Goal: Find specific page/section: Find specific page/section

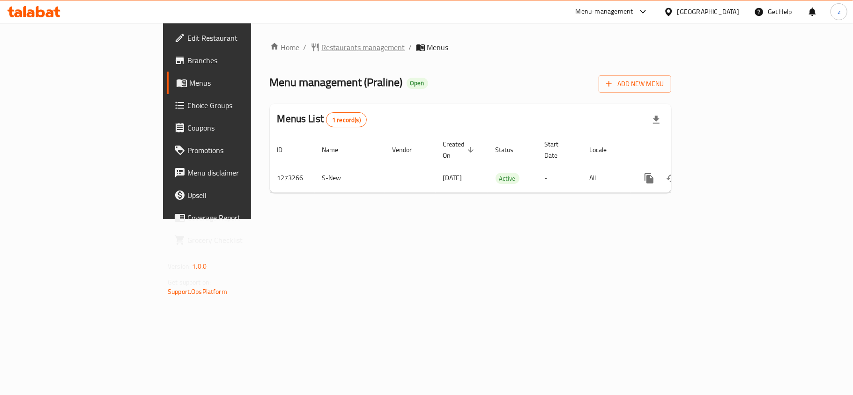
click at [322, 44] on span "Restaurants management" at bounding box center [363, 47] width 83 height 11
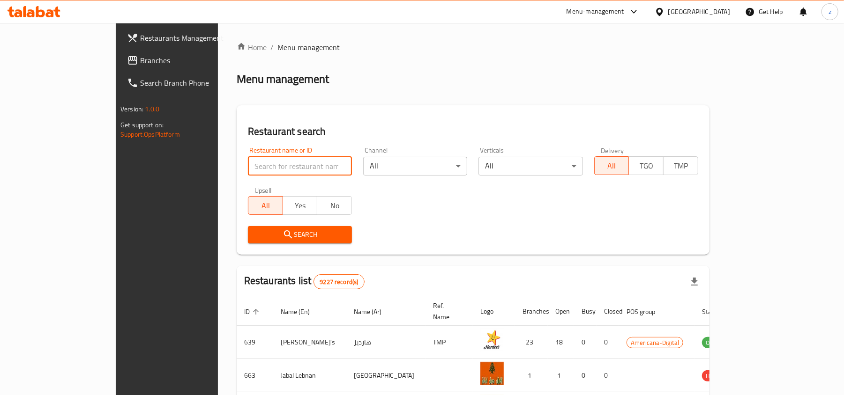
click at [248, 167] on input "search" at bounding box center [300, 166] width 104 height 19
paste input "690229"
type input "690229"
click at [248, 242] on button "Search" at bounding box center [300, 234] width 104 height 17
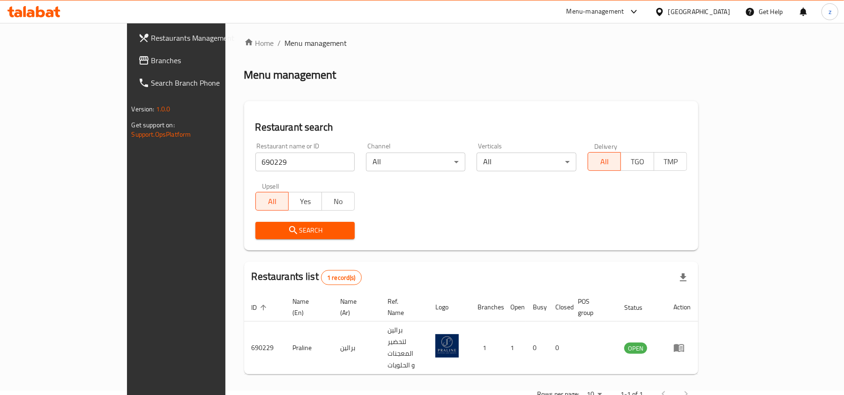
scroll to position [5, 0]
click at [151, 66] on span "Branches" at bounding box center [205, 60] width 109 height 11
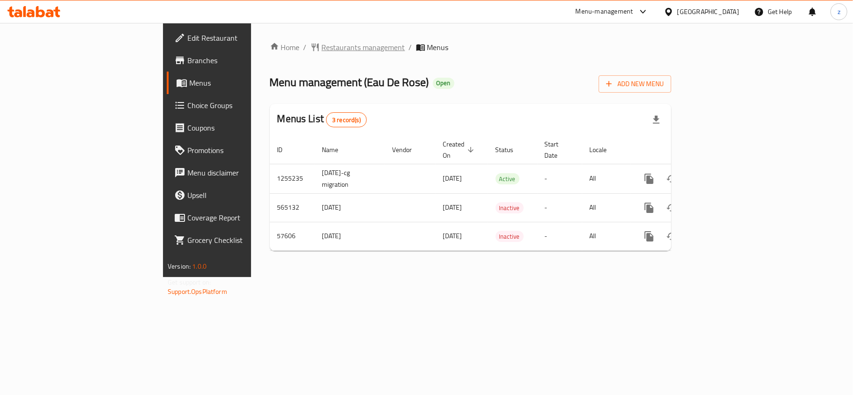
click at [322, 44] on span "Restaurants management" at bounding box center [363, 47] width 83 height 11
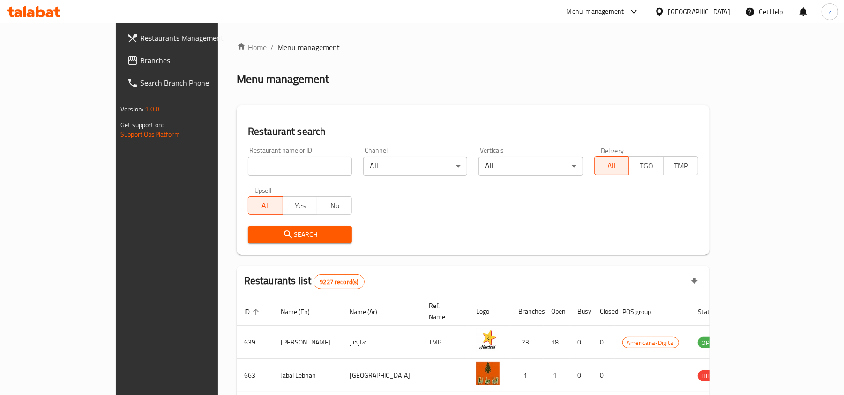
click at [248, 160] on input "search" at bounding box center [300, 166] width 104 height 19
paste input "28057"
type input "28057"
click at [274, 235] on span "Search" at bounding box center [299, 235] width 89 height 12
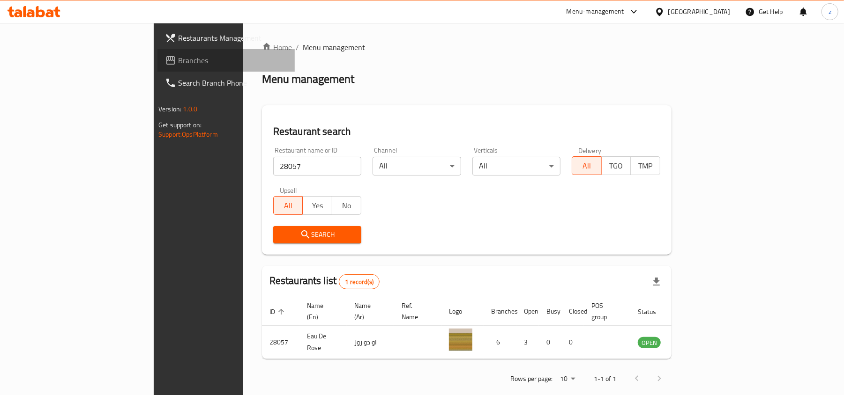
click at [178, 63] on span "Branches" at bounding box center [232, 60] width 109 height 11
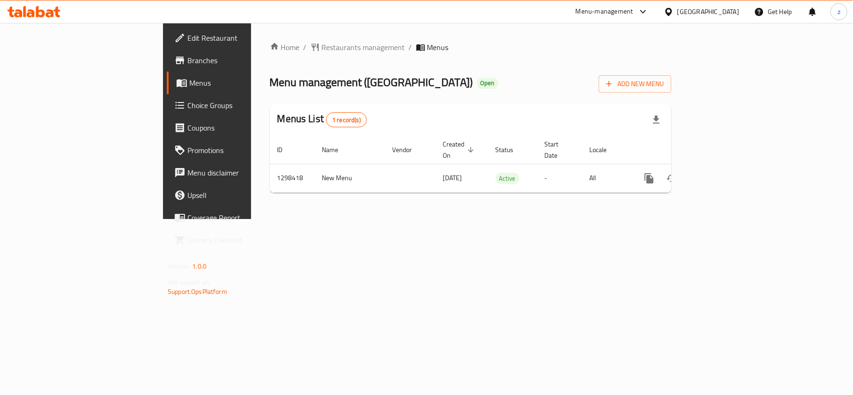
click at [361, 85] on div "Menu management ( Fish Palace ) Open Add New Menu" at bounding box center [470, 82] width 401 height 21
click at [322, 42] on span "Restaurants management" at bounding box center [363, 47] width 83 height 11
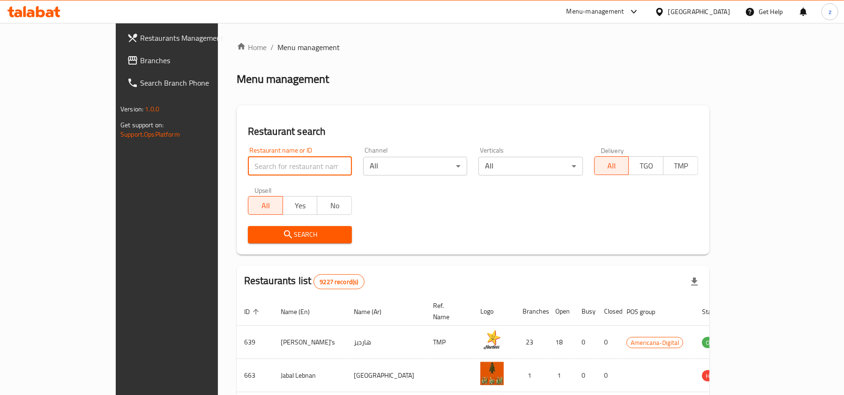
click at [248, 171] on input "search" at bounding box center [300, 166] width 104 height 19
paste input "700866"
type input "700866"
click button "Search" at bounding box center [300, 234] width 104 height 17
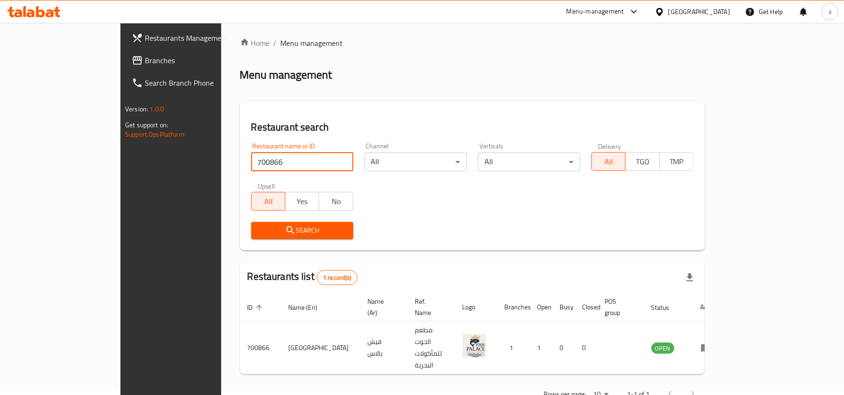
scroll to position [5, 0]
click at [132, 61] on icon at bounding box center [137, 60] width 11 height 11
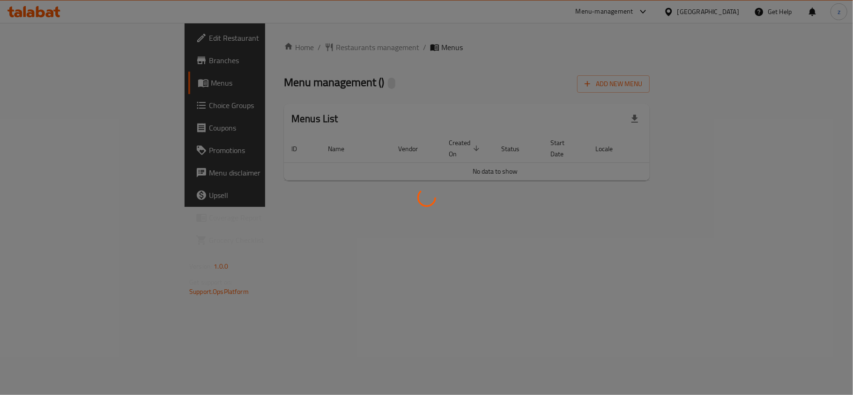
click at [317, 97] on div at bounding box center [426, 197] width 853 height 395
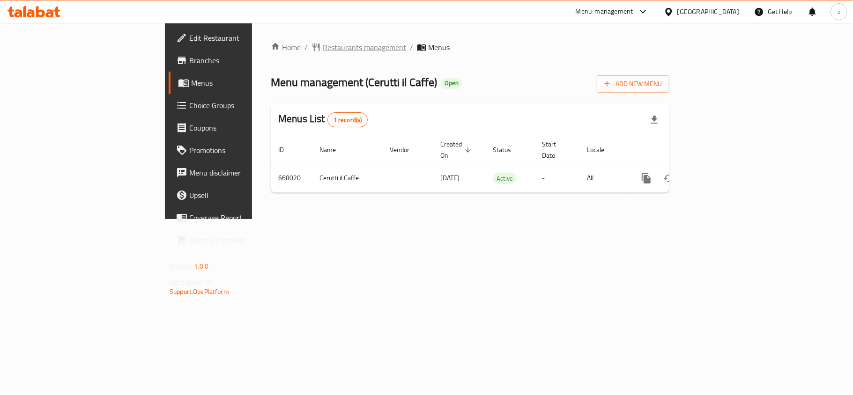
click at [323, 49] on span "Restaurants management" at bounding box center [364, 47] width 83 height 11
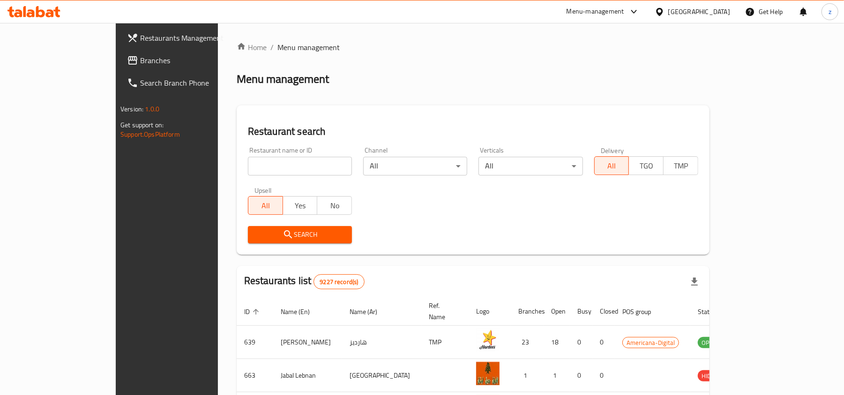
click at [248, 163] on input "search" at bounding box center [300, 166] width 104 height 19
paste input "642111"
type input "642111"
click at [268, 233] on span "Search" at bounding box center [299, 235] width 89 height 12
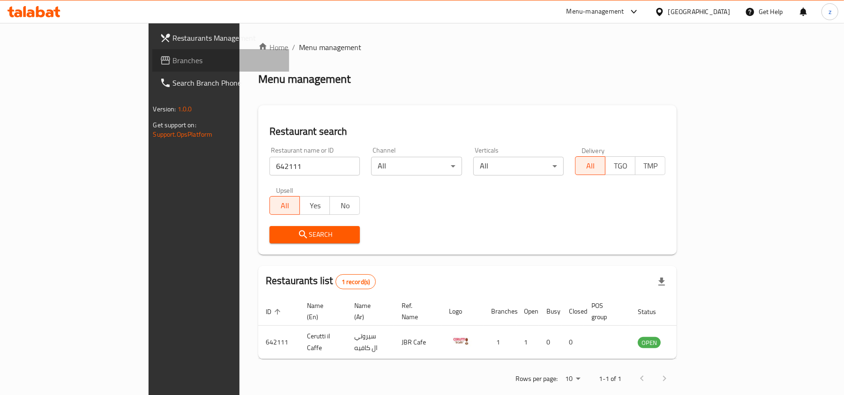
click at [173, 60] on span "Branches" at bounding box center [227, 60] width 109 height 11
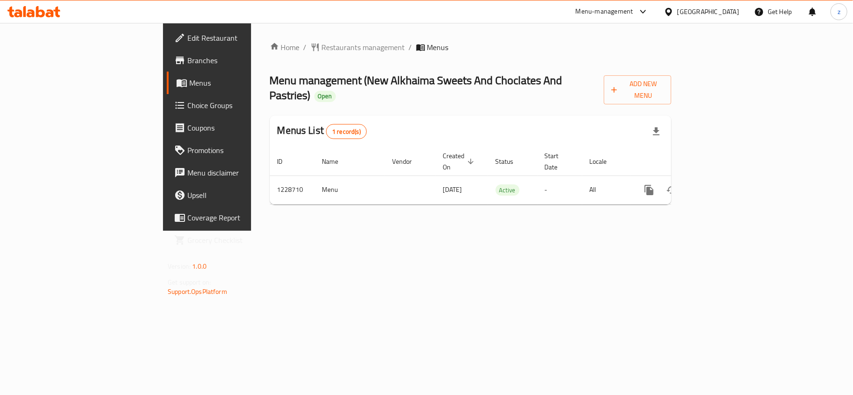
click at [270, 99] on div "Home / Restaurants management / Menus Menu management ( New Alkhaima Sweets And…" at bounding box center [470, 127] width 401 height 170
click at [322, 43] on span "Restaurants management" at bounding box center [363, 47] width 83 height 11
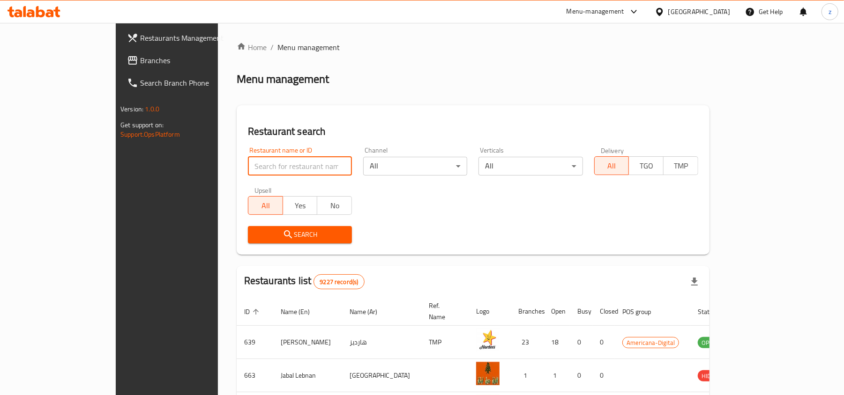
click at [248, 165] on input "search" at bounding box center [300, 166] width 104 height 19
paste input "676533"
type input "676533"
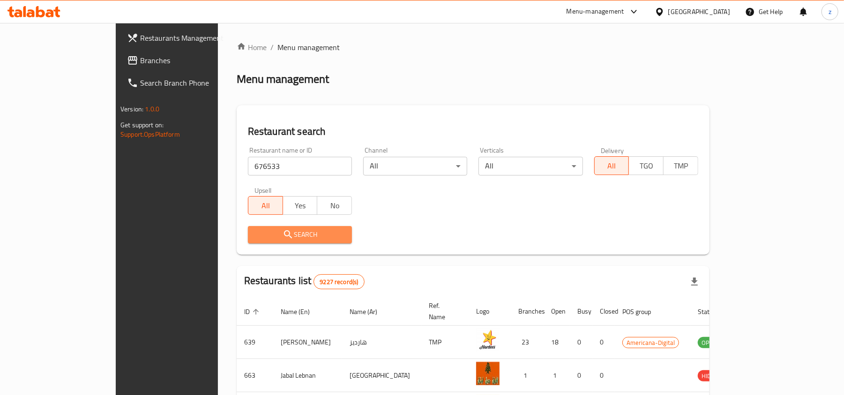
click at [255, 230] on span "Search" at bounding box center [299, 235] width 89 height 12
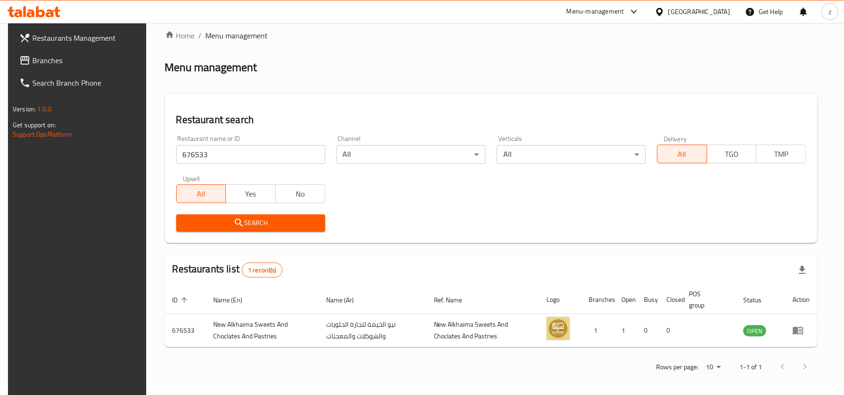
scroll to position [15, 0]
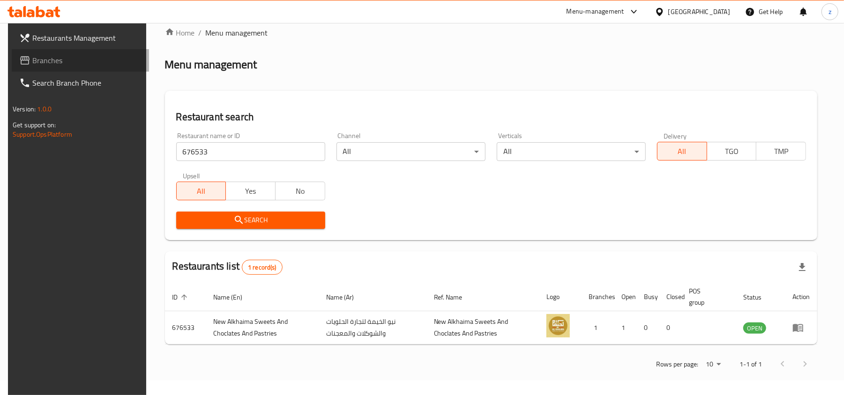
click at [40, 57] on span "Branches" at bounding box center [86, 60] width 109 height 11
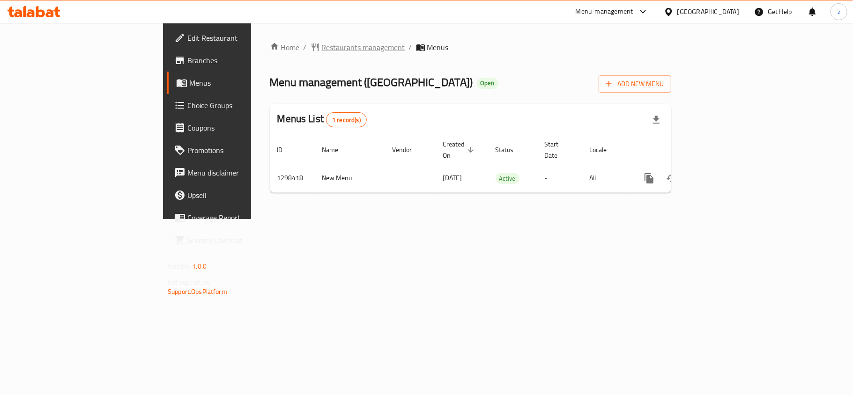
click at [322, 48] on span "Restaurants management" at bounding box center [363, 47] width 83 height 11
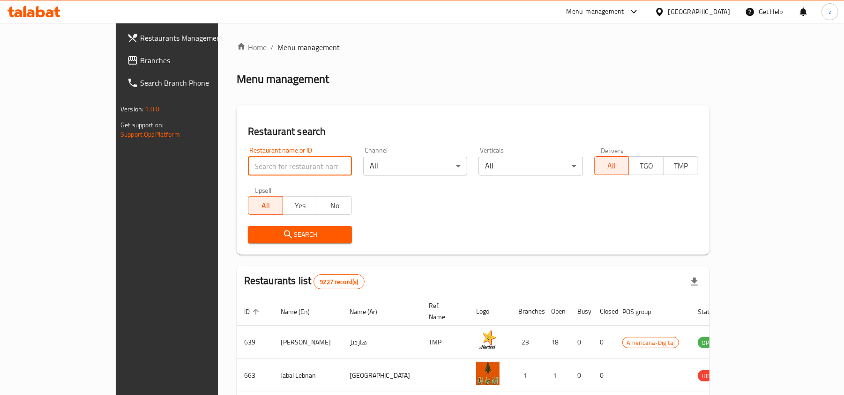
click at [248, 165] on input "search" at bounding box center [300, 166] width 104 height 19
paste input "700866"
type input "700866"
click at [282, 239] on icon "submit" at bounding box center [287, 234] width 11 height 11
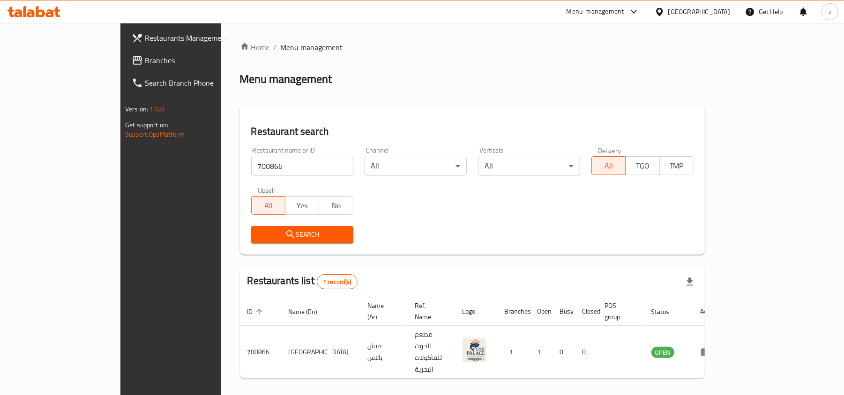
click at [133, 59] on icon at bounding box center [137, 60] width 9 height 8
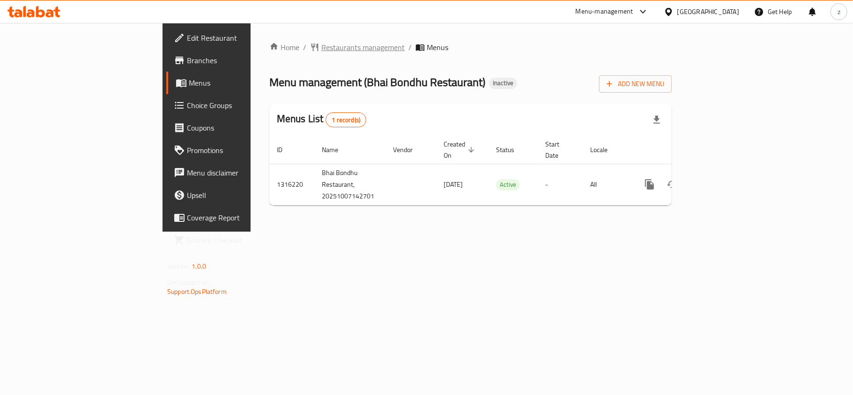
click at [321, 44] on span "Restaurants management" at bounding box center [362, 47] width 83 height 11
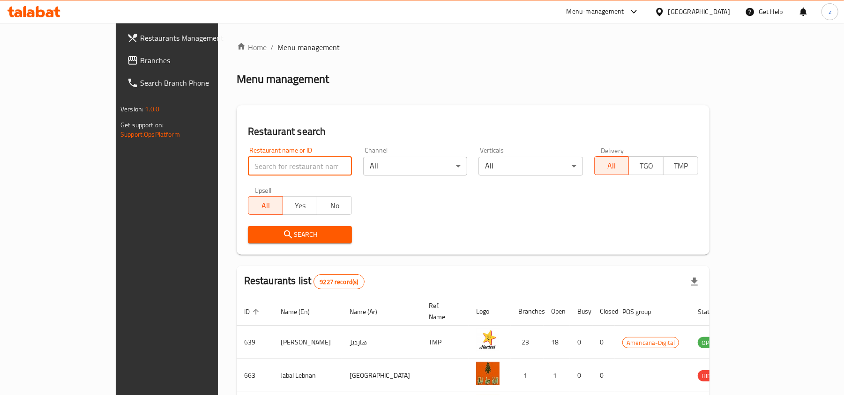
click at [248, 170] on input "search" at bounding box center [300, 166] width 104 height 19
paste input "707581"
type input "707581"
click at [255, 230] on span "Search" at bounding box center [299, 235] width 89 height 12
